Goal: Navigation & Orientation: Find specific page/section

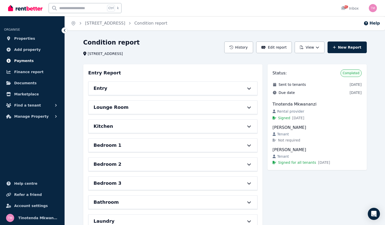
click at [24, 63] on span "Payments" at bounding box center [23, 61] width 19 height 6
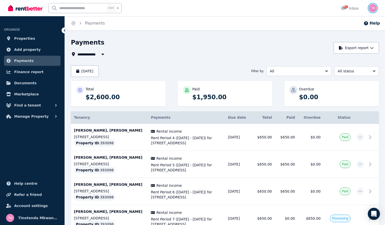
click at [373, 9] on img "button" at bounding box center [373, 8] width 8 height 8
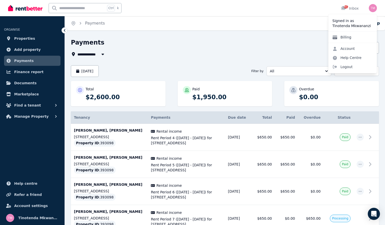
click at [345, 38] on link "Billing" at bounding box center [341, 37] width 27 height 9
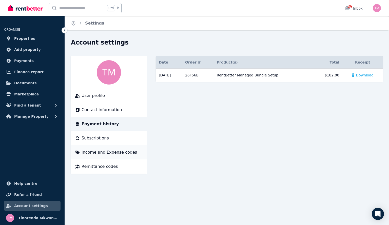
click at [104, 152] on span "Income and Expense codes" at bounding box center [109, 152] width 55 height 6
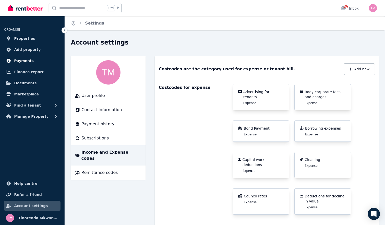
click at [19, 58] on span "Payments" at bounding box center [23, 61] width 19 height 6
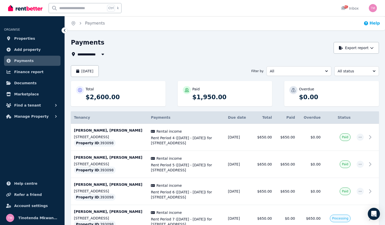
click at [372, 24] on button "Help" at bounding box center [372, 23] width 16 height 6
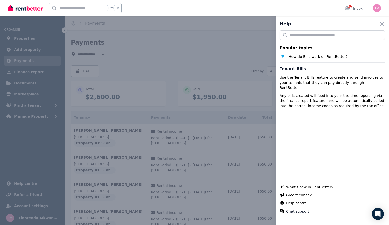
click at [252, 109] on div "Help Close panel Popular topics How do Bills work on RentBetter? Tenant Bills U…" at bounding box center [194, 112] width 389 height 225
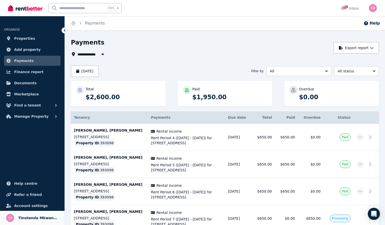
click at [31, 216] on span "Tinotenda Mkwananzi" at bounding box center [38, 218] width 40 height 6
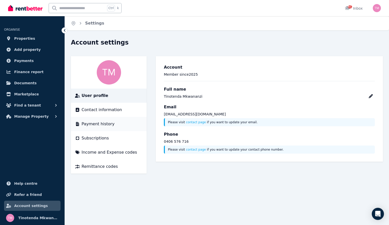
click at [110, 122] on span "Payment history" at bounding box center [98, 124] width 33 height 6
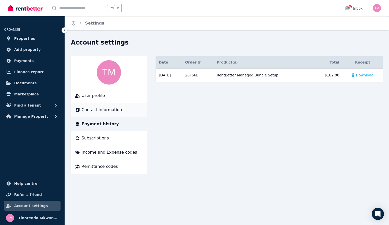
click at [102, 108] on span "Contact information" at bounding box center [102, 110] width 41 height 6
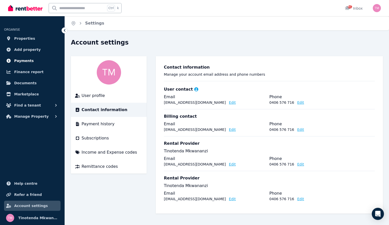
click at [17, 63] on span "Payments" at bounding box center [23, 61] width 19 height 6
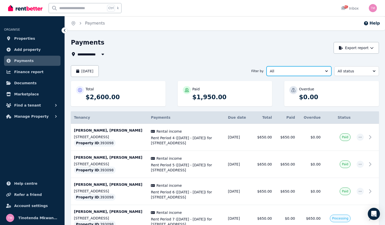
click at [304, 67] on button "All" at bounding box center [299, 71] width 65 height 10
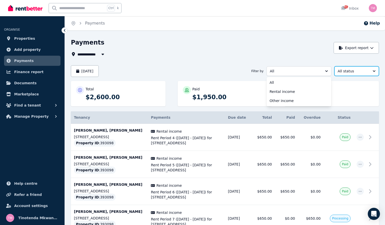
click at [353, 69] on span "All status" at bounding box center [353, 71] width 31 height 5
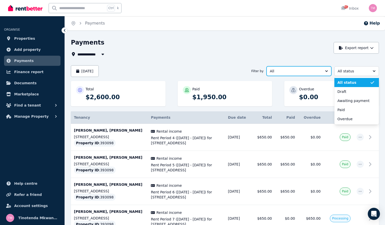
click at [301, 69] on span "All" at bounding box center [295, 71] width 51 height 5
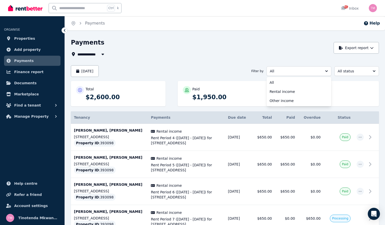
click at [95, 55] on span "All Properties" at bounding box center [93, 54] width 33 height 6
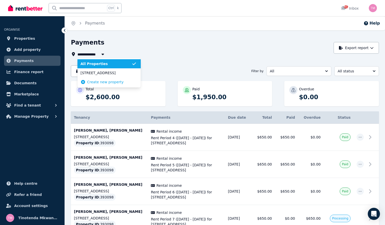
click at [95, 55] on span "All Properties" at bounding box center [93, 54] width 33 height 6
type input "**********"
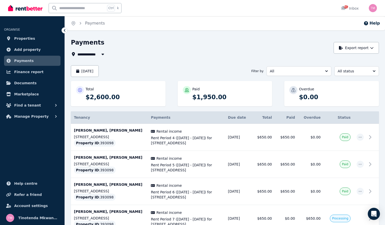
click at [156, 57] on div "**********" at bounding box center [201, 54] width 260 height 6
click at [84, 72] on button "[DATE]" at bounding box center [85, 71] width 28 height 12
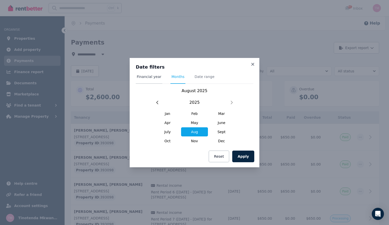
click at [151, 77] on span "Financial year" at bounding box center [149, 76] width 25 height 5
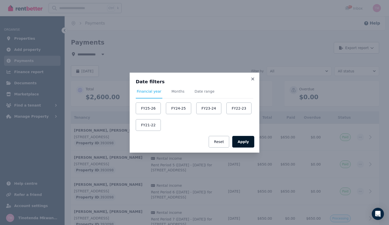
click at [243, 141] on button "Apply" at bounding box center [243, 142] width 22 height 12
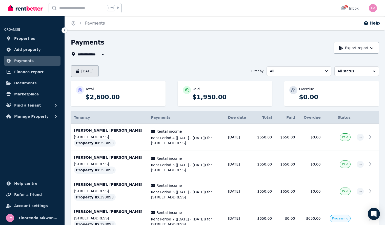
click at [85, 76] on button "[DATE]" at bounding box center [85, 71] width 28 height 12
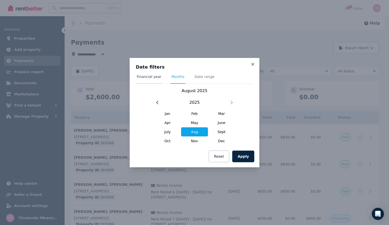
click at [153, 80] on span "Financial year" at bounding box center [149, 79] width 27 height 10
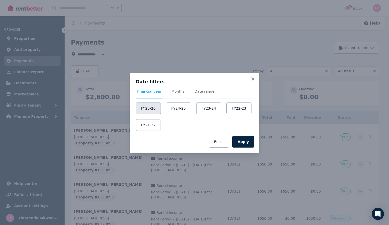
click at [143, 109] on button "FY25-26" at bounding box center [148, 109] width 25 height 12
click at [238, 142] on button "Apply" at bounding box center [243, 142] width 22 height 12
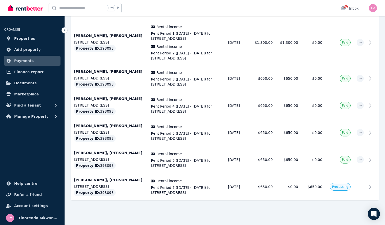
scroll to position [133, 0]
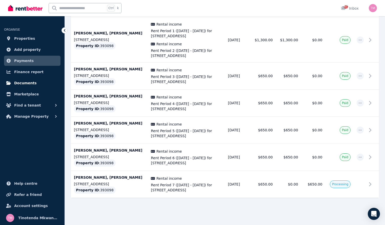
click at [26, 85] on span "Documents" at bounding box center [25, 83] width 23 height 6
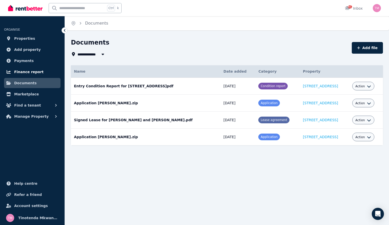
click at [24, 74] on span "Finance report" at bounding box center [28, 72] width 29 height 6
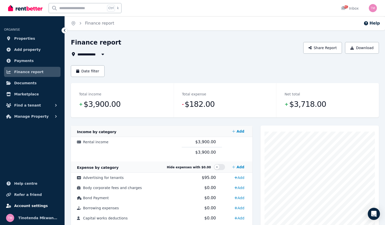
click at [13, 203] on link "Account settings" at bounding box center [32, 206] width 56 height 10
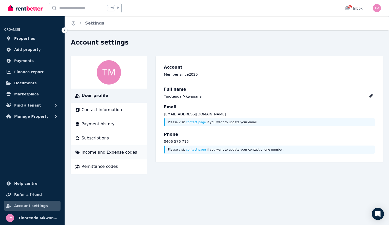
click at [133, 149] on li "Income and Expense codes" at bounding box center [109, 152] width 76 height 14
click at [115, 152] on span "Income and Expense codes" at bounding box center [109, 152] width 55 height 6
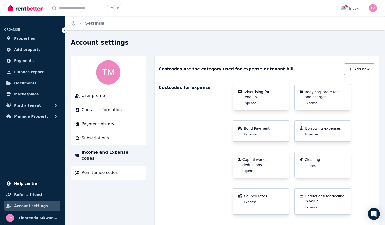
click at [30, 186] on span "Help centre" at bounding box center [25, 184] width 23 height 6
click at [22, 36] on span "Properties" at bounding box center [24, 38] width 21 height 6
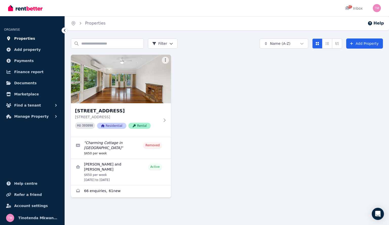
click at [24, 40] on span "Properties" at bounding box center [24, 38] width 21 height 6
click at [18, 51] on span "Add property" at bounding box center [27, 50] width 27 height 6
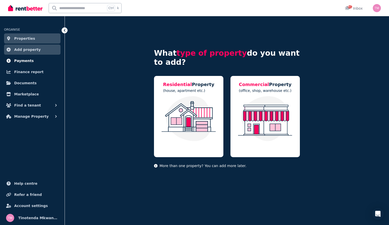
click at [29, 64] on link "Payments" at bounding box center [32, 61] width 56 height 10
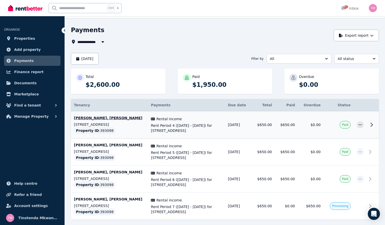
scroll to position [34, 0]
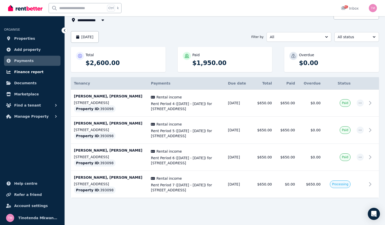
click at [12, 72] on link "Finance report" at bounding box center [32, 72] width 56 height 10
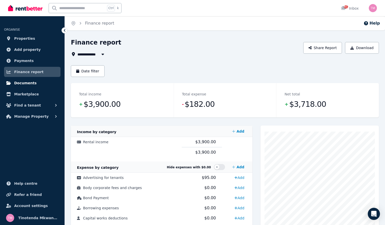
click at [10, 84] on icon at bounding box center [8, 83] width 5 height 4
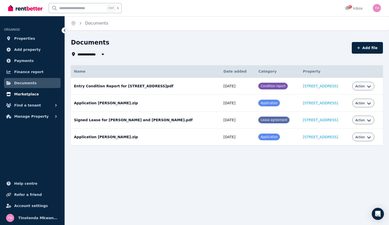
click at [27, 97] on span "Marketplace" at bounding box center [26, 94] width 25 height 6
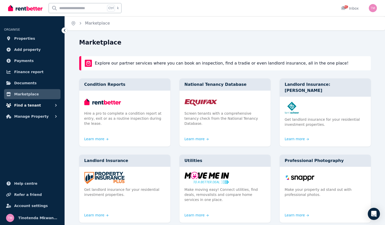
click at [18, 102] on button "Find a tenant" at bounding box center [32, 105] width 56 height 10
click at [25, 156] on span "Manage Property" at bounding box center [31, 158] width 34 height 6
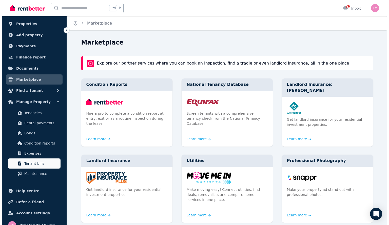
scroll to position [22, 0]
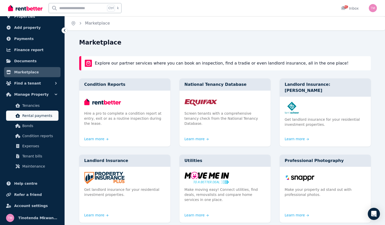
click at [22, 118] on link "Rental payments" at bounding box center [32, 116] width 52 height 10
